Goal: Transaction & Acquisition: Download file/media

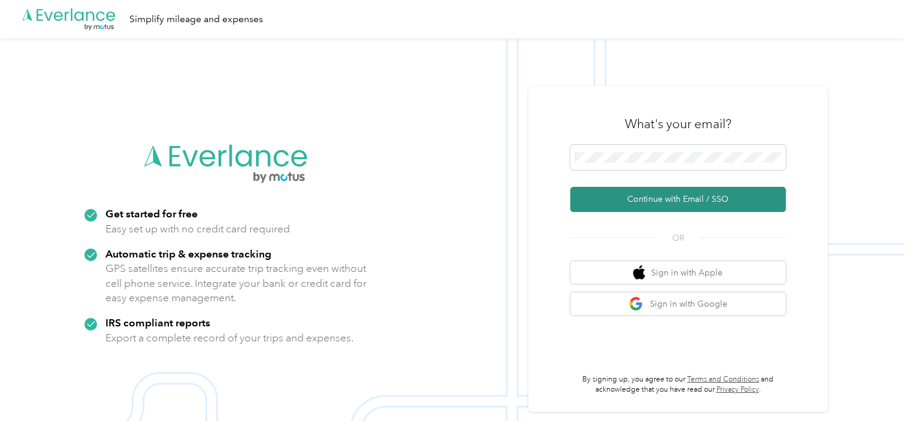
click at [611, 208] on button "Continue with Email / SSO" at bounding box center [679, 199] width 216 height 25
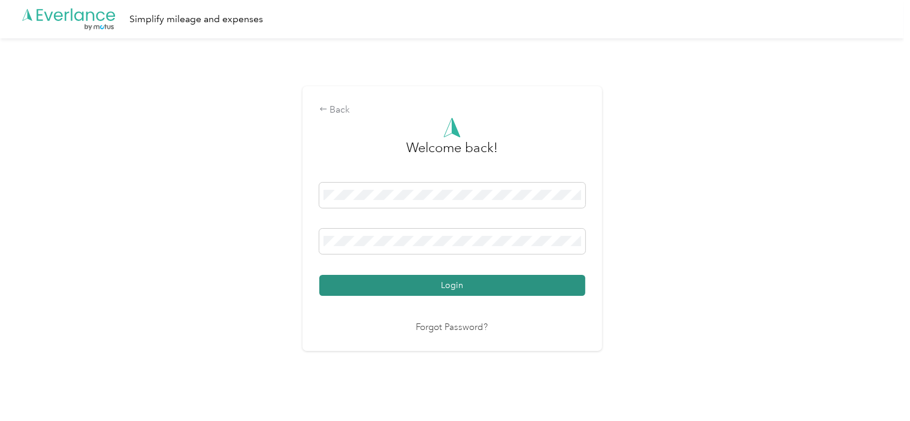
click at [402, 290] on button "Login" at bounding box center [452, 285] width 266 height 21
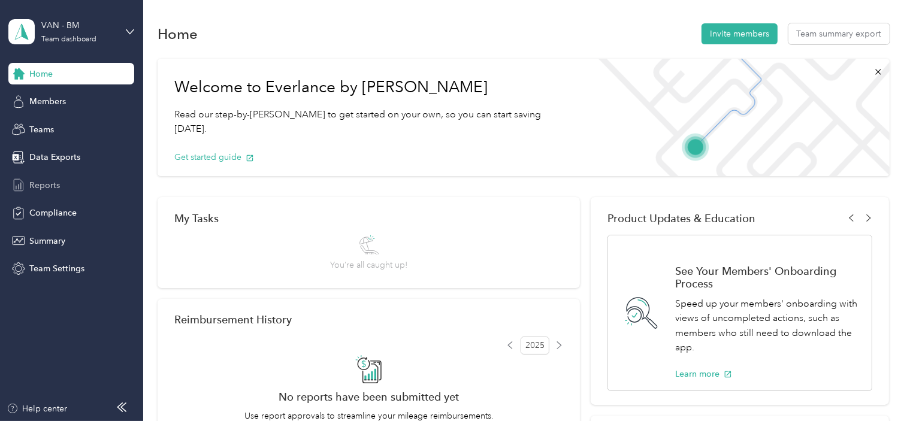
click at [60, 185] on div "Reports" at bounding box center [71, 185] width 126 height 22
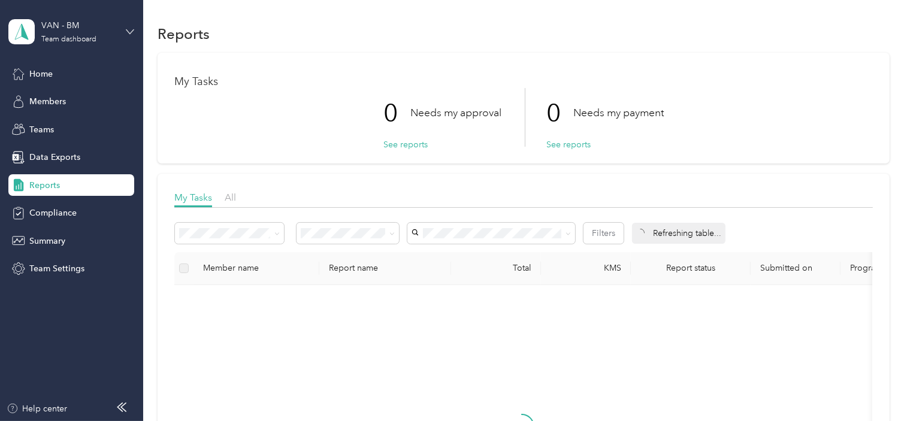
click at [126, 31] on icon at bounding box center [130, 32] width 8 height 8
click at [53, 101] on div "Team dashboard" at bounding box center [52, 98] width 66 height 13
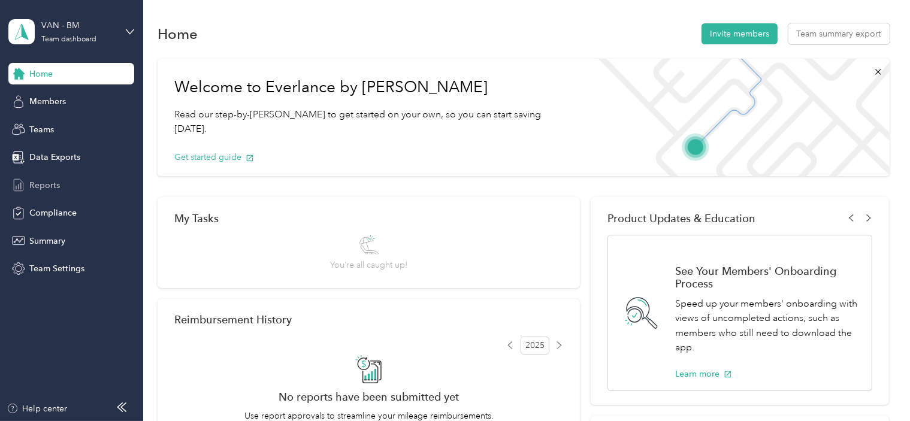
click at [36, 189] on span "Reports" at bounding box center [44, 185] width 31 height 13
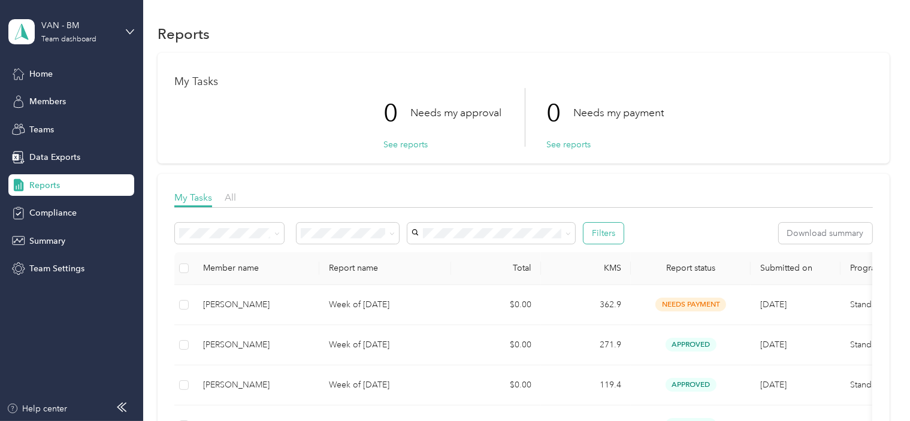
click at [593, 234] on button "Filters" at bounding box center [604, 233] width 40 height 21
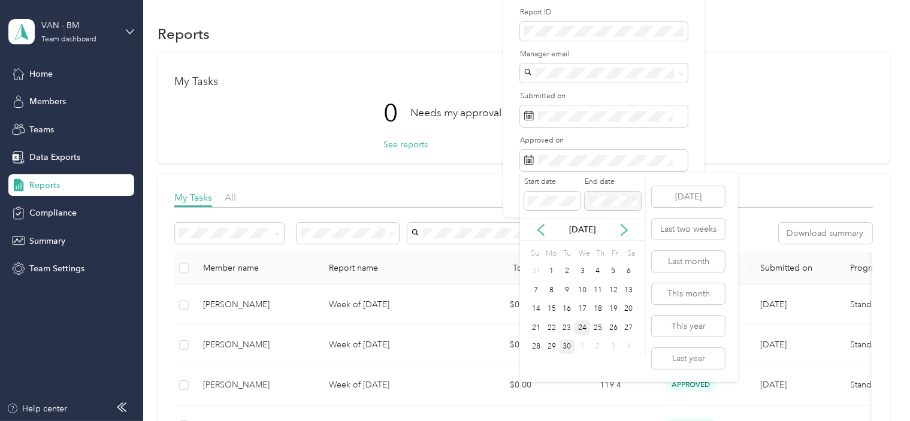
click at [586, 328] on div "24" at bounding box center [583, 328] width 16 height 15
click at [571, 345] on div "30" at bounding box center [568, 347] width 16 height 15
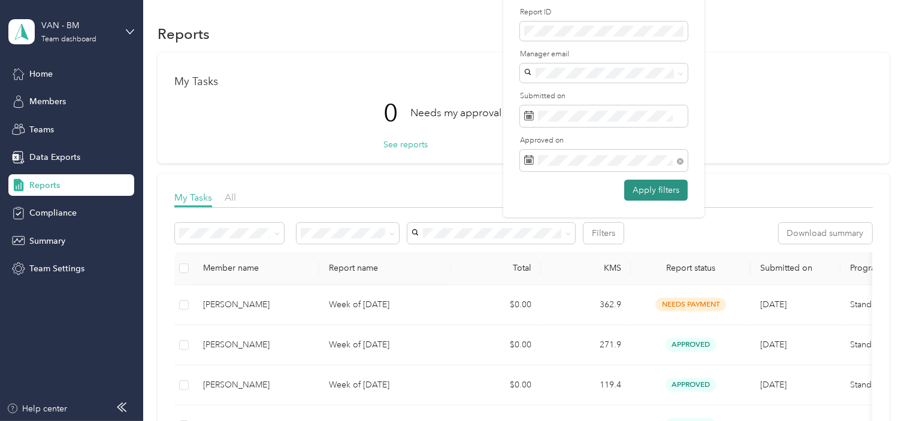
click at [658, 192] on button "Apply filters" at bounding box center [656, 190] width 64 height 21
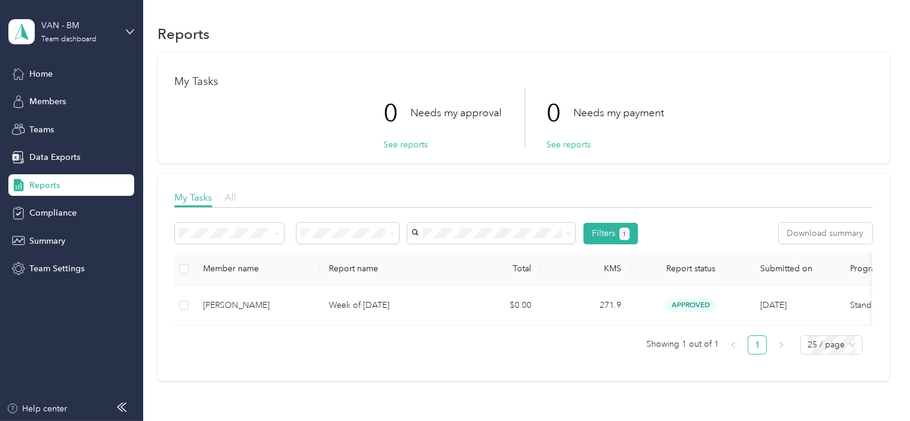
click at [233, 202] on span "All" at bounding box center [230, 197] width 11 height 11
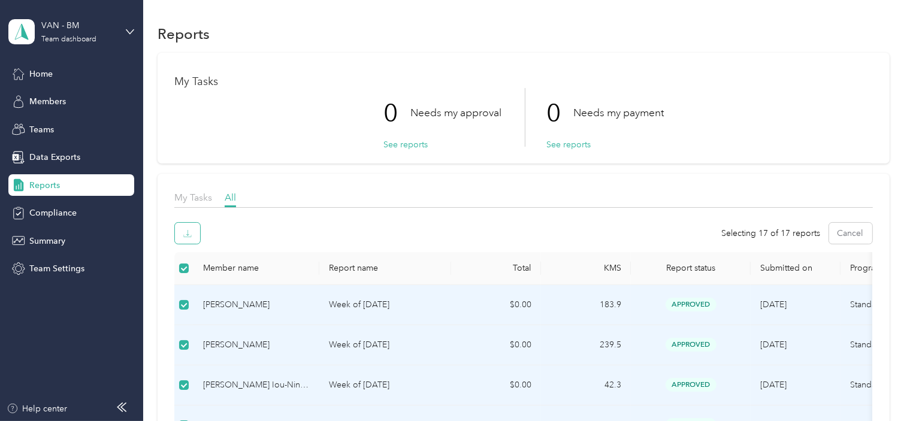
click at [188, 239] on button "button" at bounding box center [187, 233] width 25 height 21
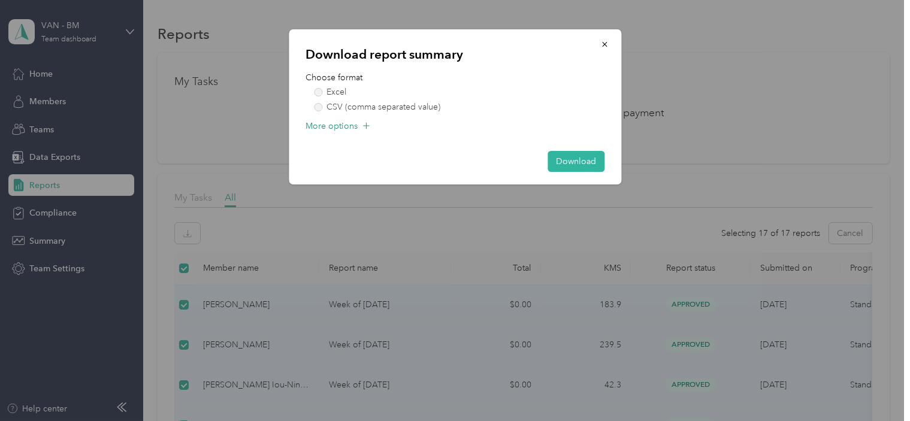
click at [327, 128] on span "More options" at bounding box center [332, 126] width 52 height 13
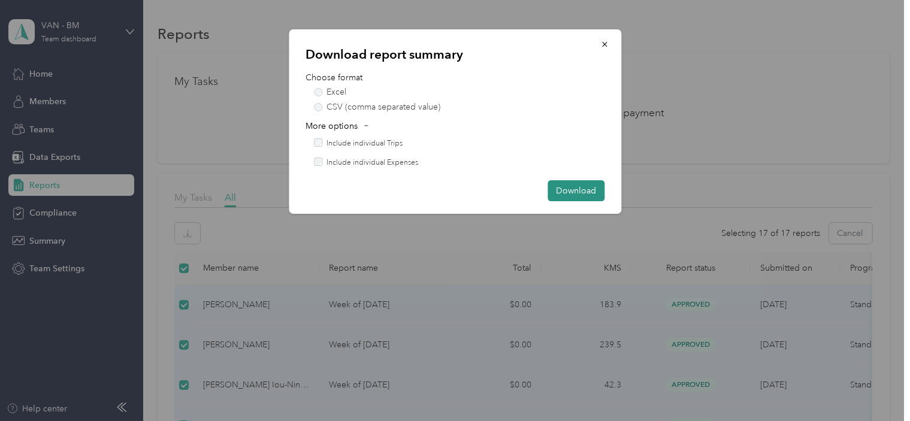
click at [568, 192] on button "Download" at bounding box center [576, 190] width 57 height 21
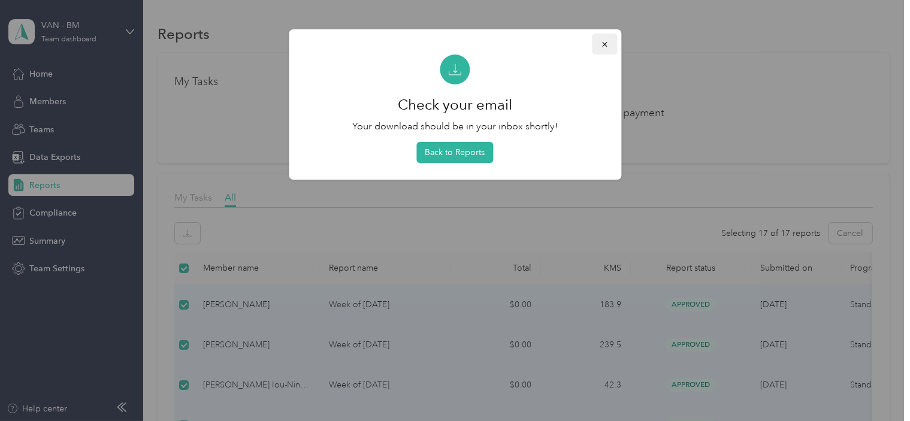
click at [603, 42] on icon "button" at bounding box center [604, 44] width 8 height 8
